Goal: Transaction & Acquisition: Purchase product/service

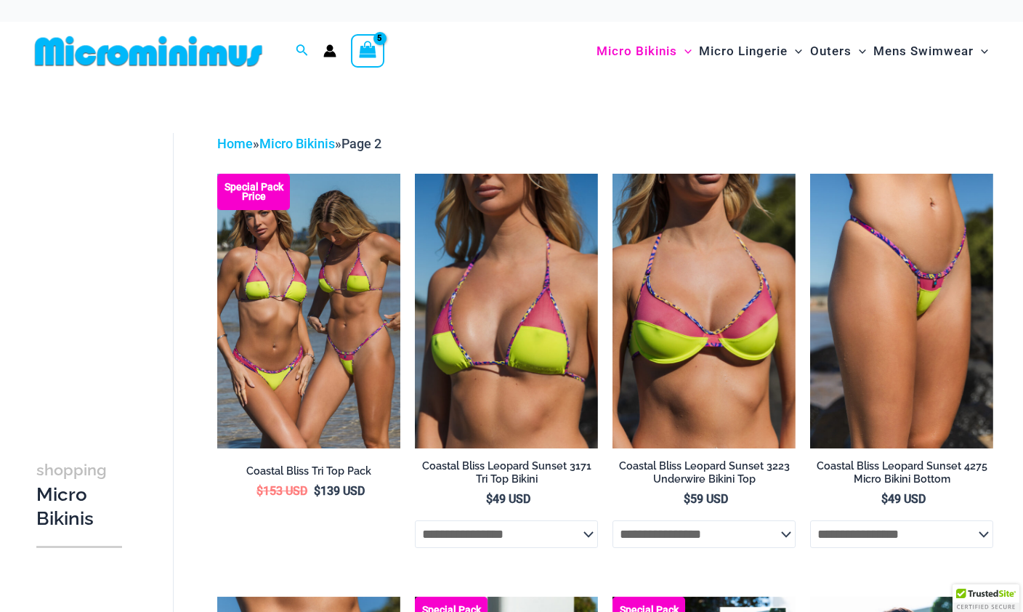
click at [375, 52] on icon "View Shopping Cart, 5 items" at bounding box center [368, 49] width 17 height 17
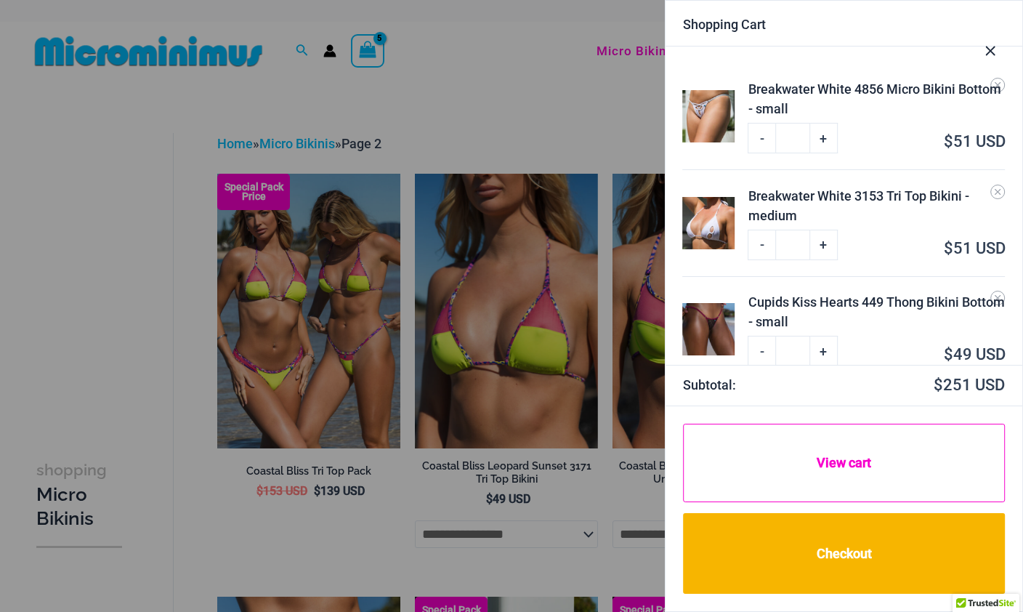
click at [856, 471] on link "View cart" at bounding box center [844, 463] width 322 height 79
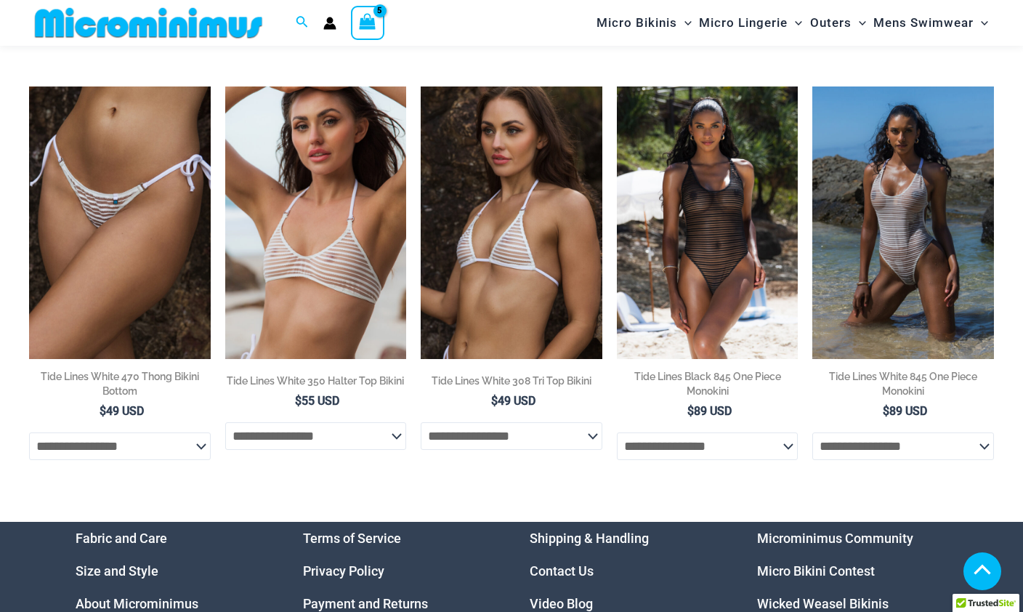
scroll to position [1052, 0]
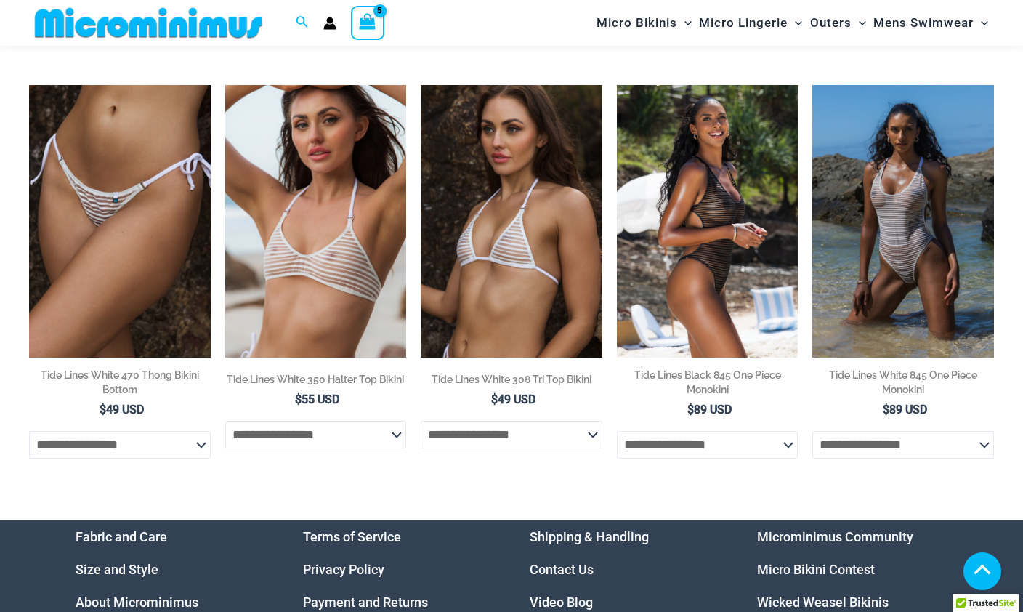
click at [753, 311] on img at bounding box center [708, 221] width 182 height 272
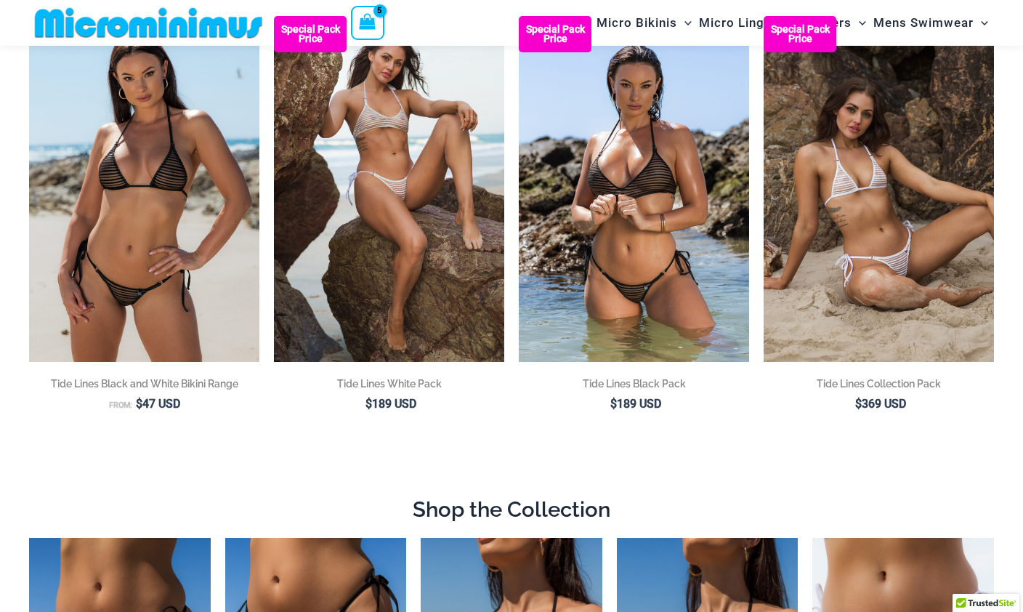
scroll to position [177, 0]
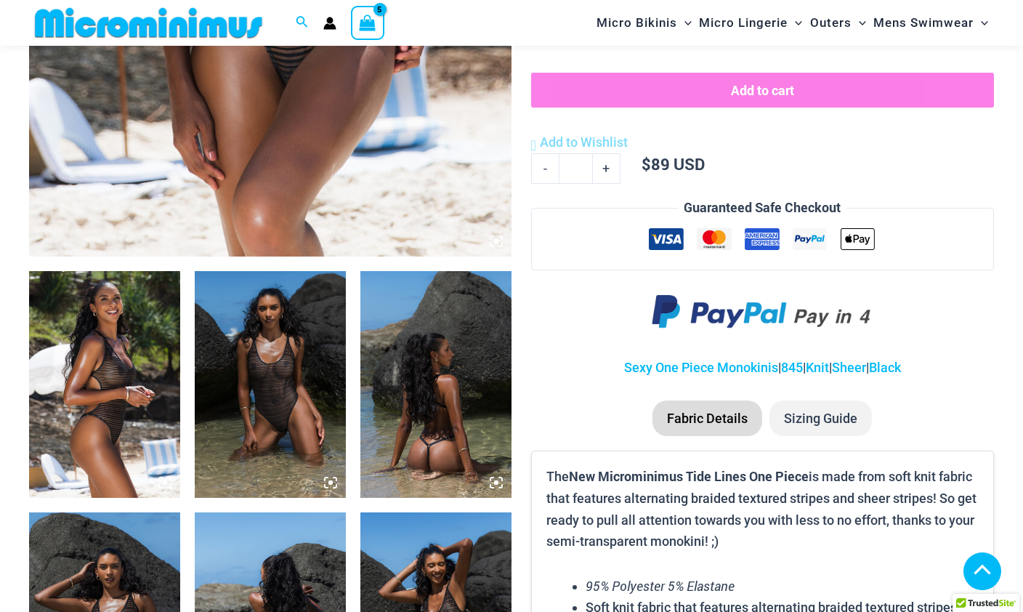
scroll to position [598, 0]
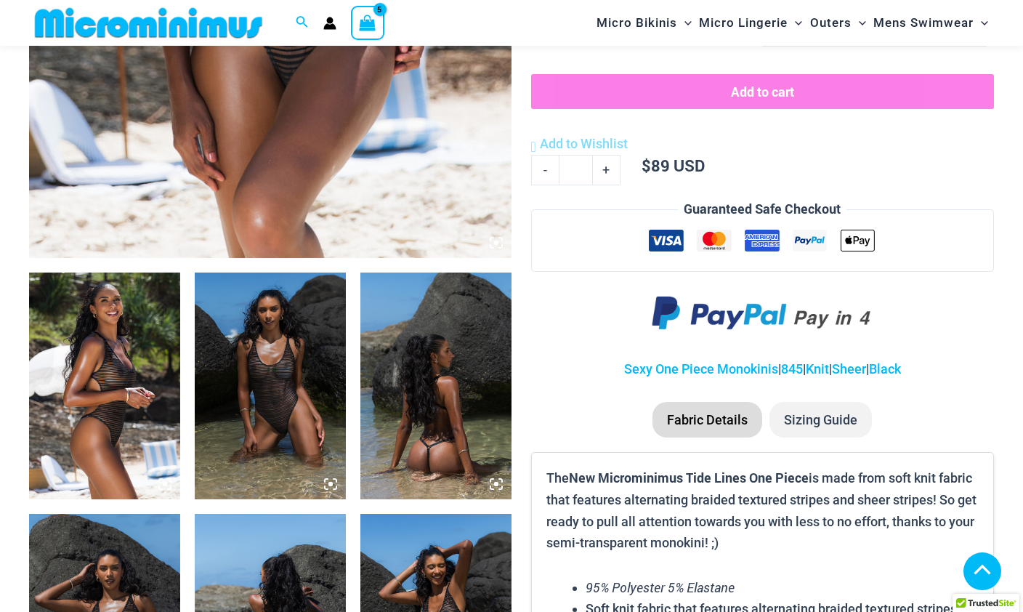
click at [234, 415] on img at bounding box center [270, 385] width 151 height 227
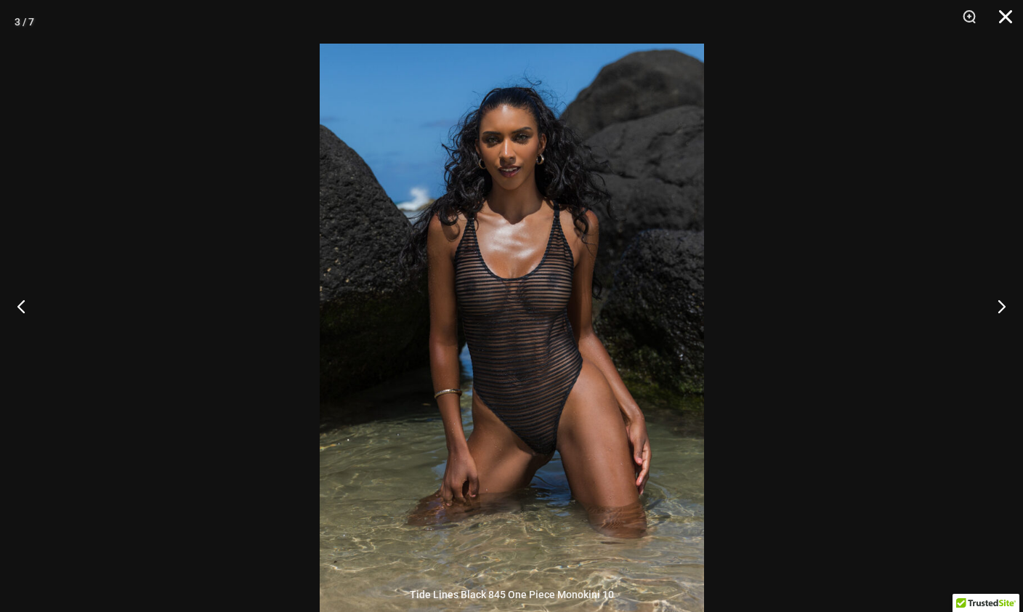
click at [1013, 15] on button "Close" at bounding box center [1000, 22] width 36 height 44
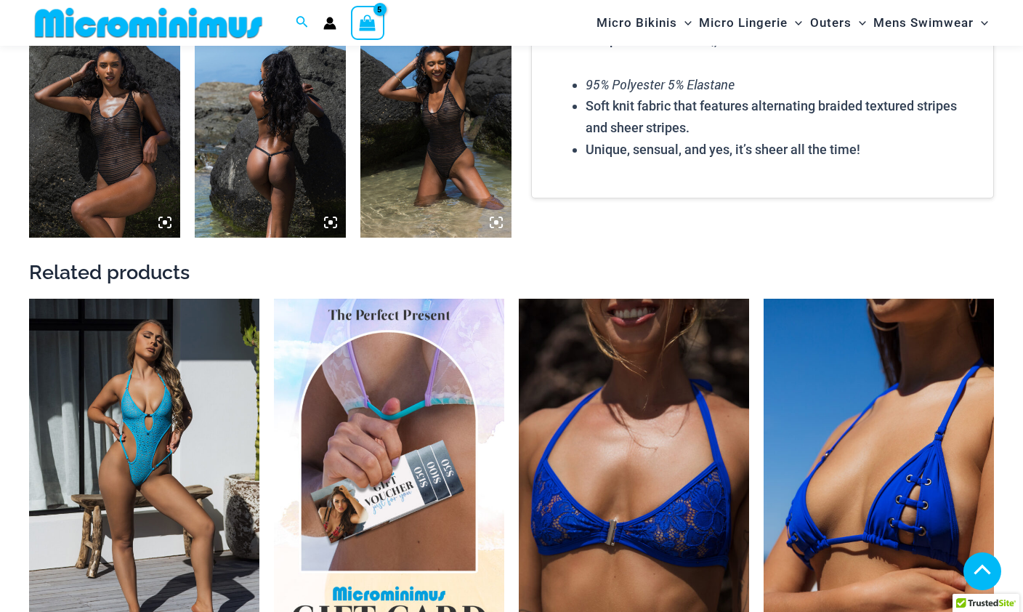
scroll to position [1164, 0]
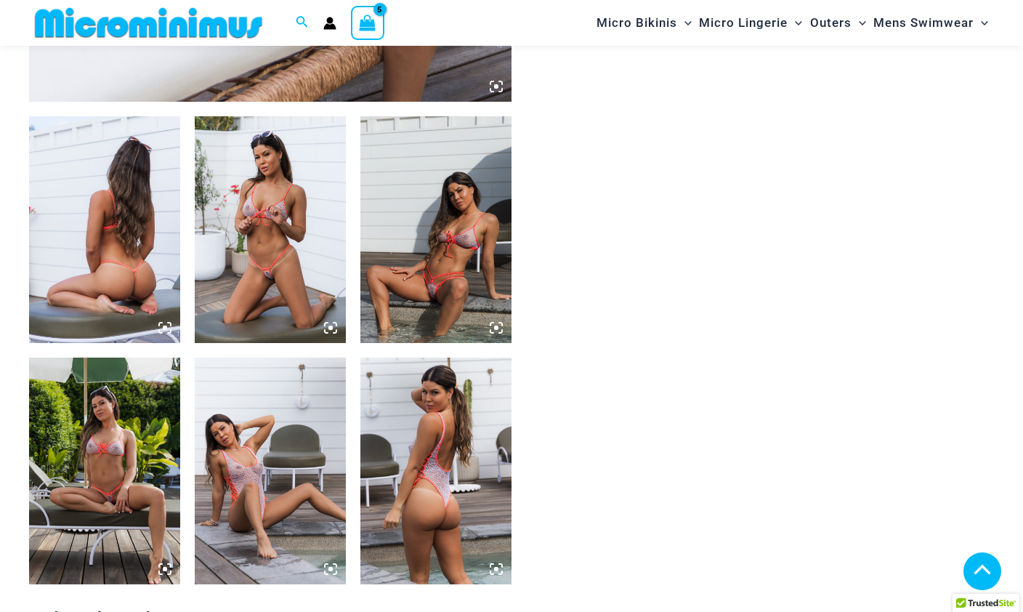
scroll to position [771, 0]
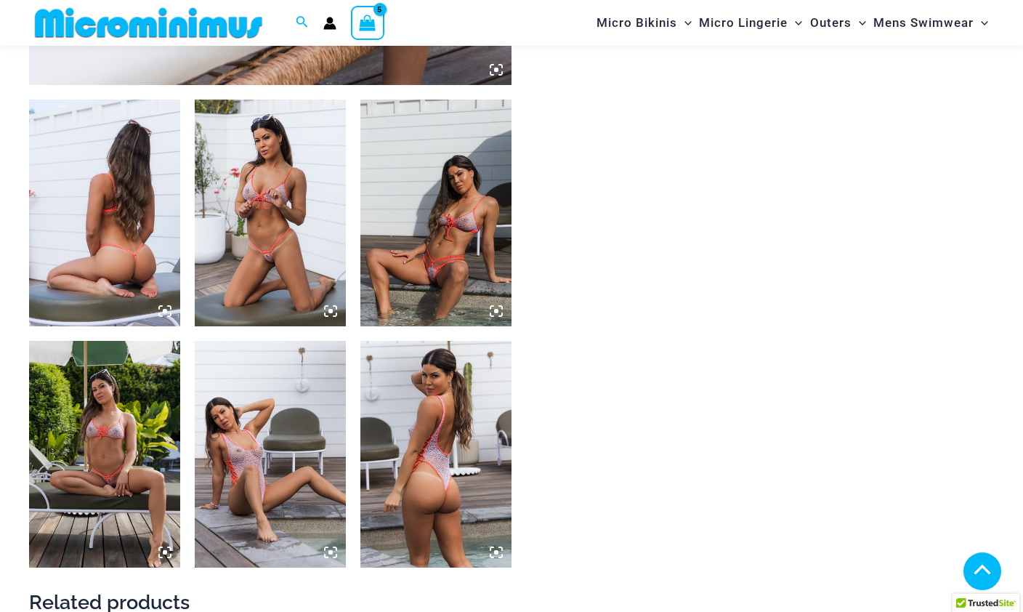
click at [238, 417] on img at bounding box center [270, 454] width 151 height 227
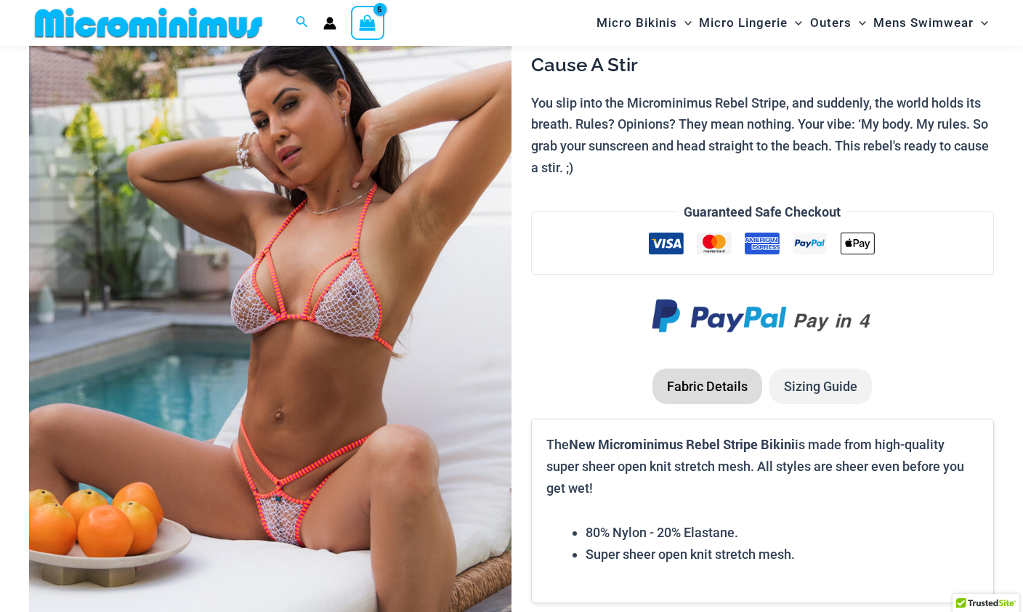
scroll to position [0, 0]
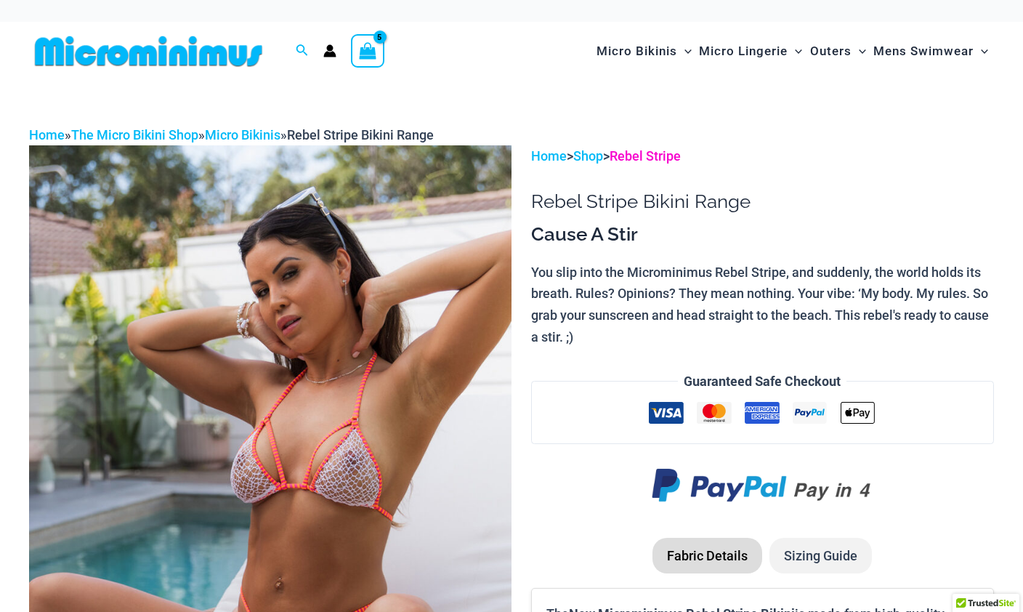
click at [677, 149] on link "Rebel Stripe" at bounding box center [645, 155] width 71 height 15
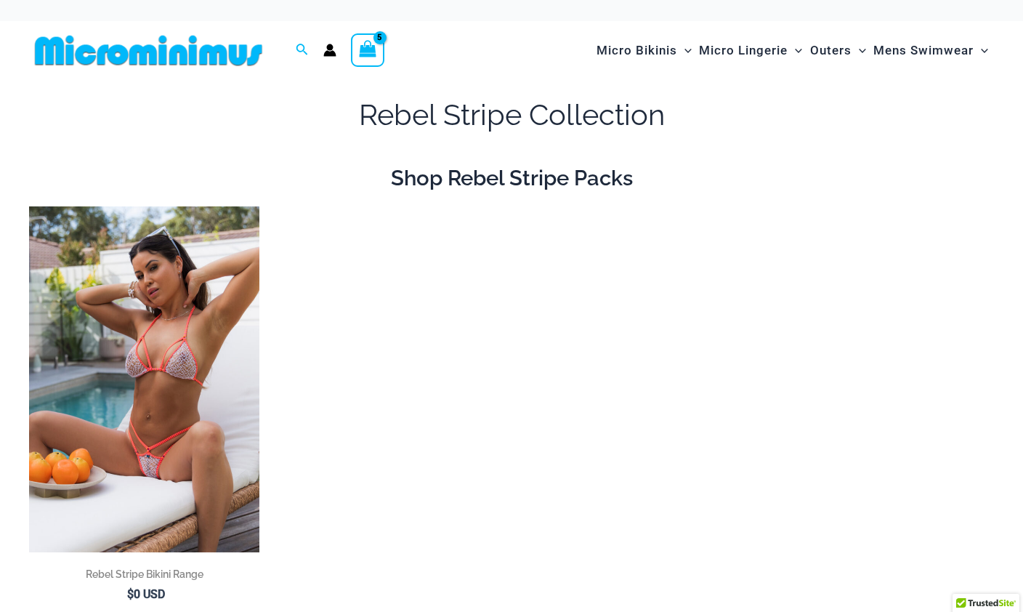
scroll to position [10, 0]
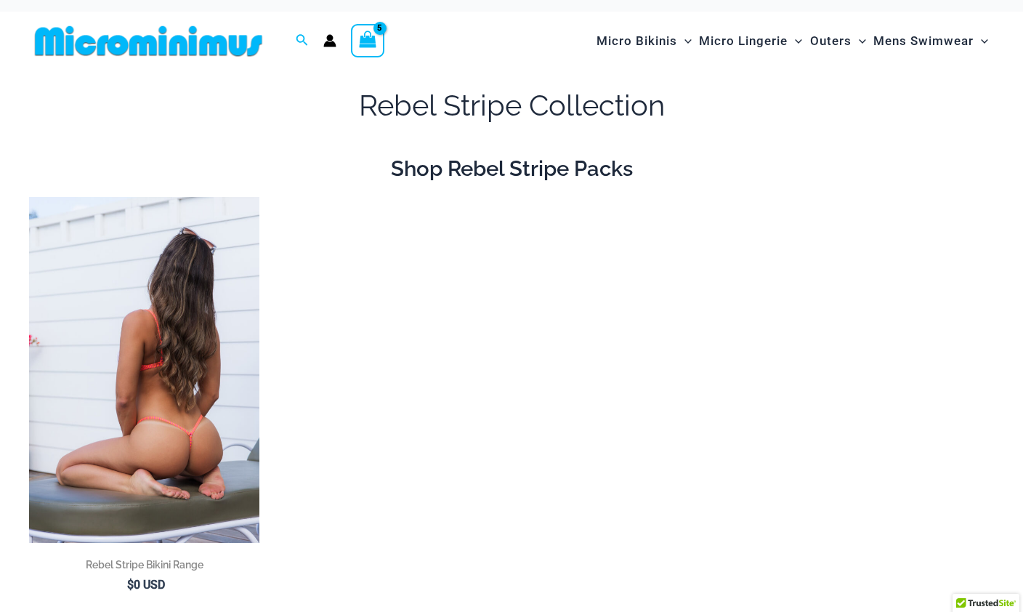
click at [212, 397] on img at bounding box center [144, 370] width 230 height 346
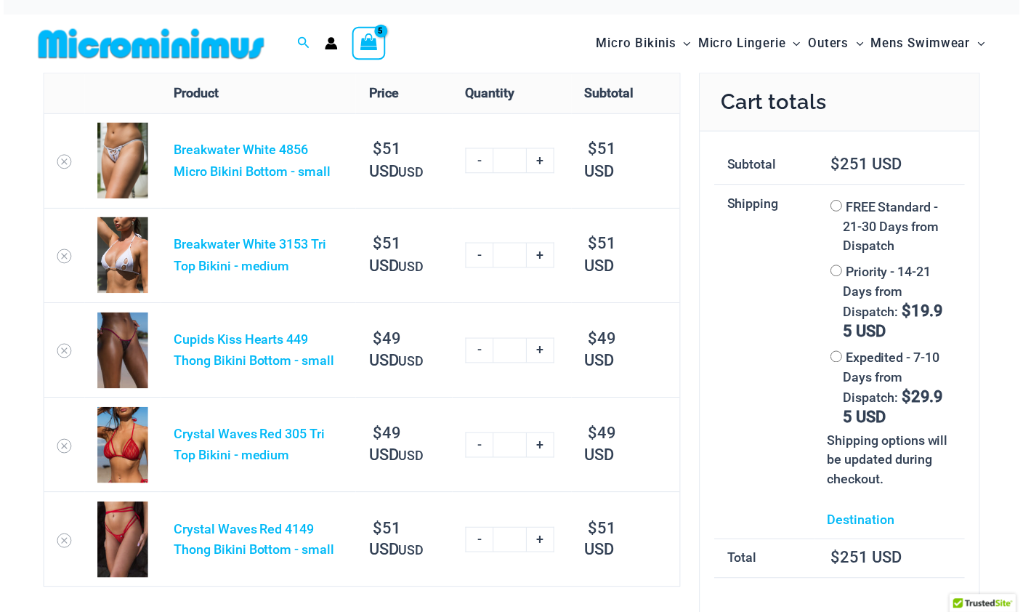
scroll to position [12, 0]
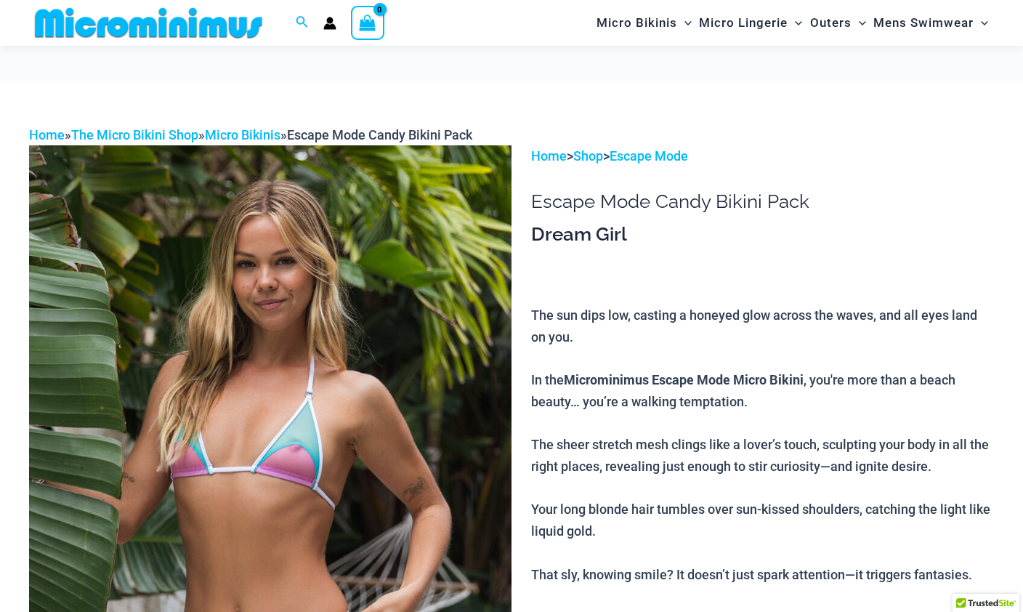
scroll to position [93, 0]
